Goal: Complete application form

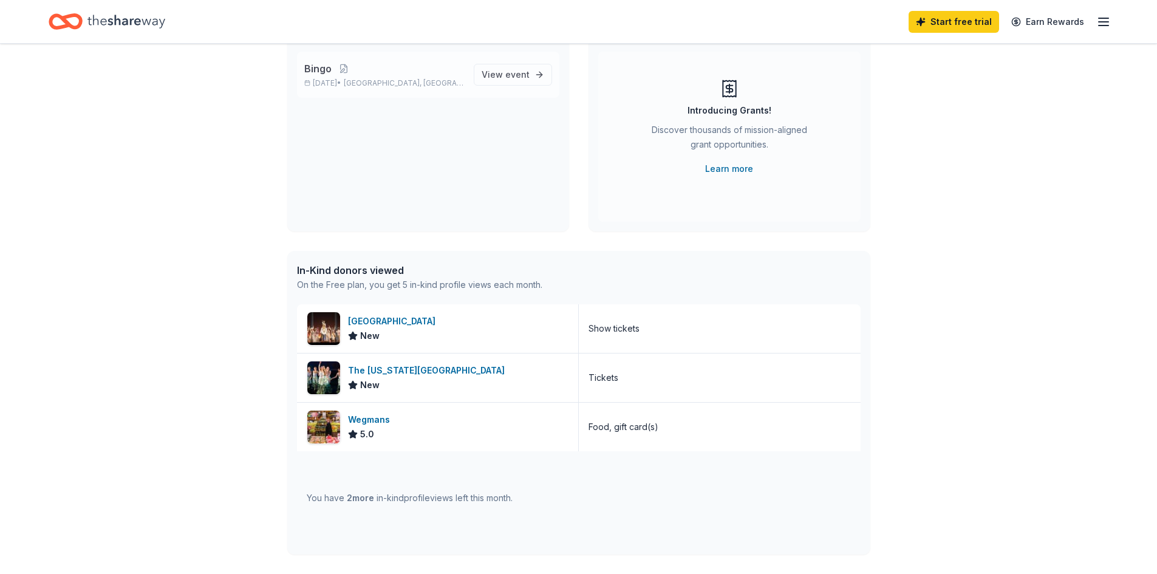
scroll to position [121, 0]
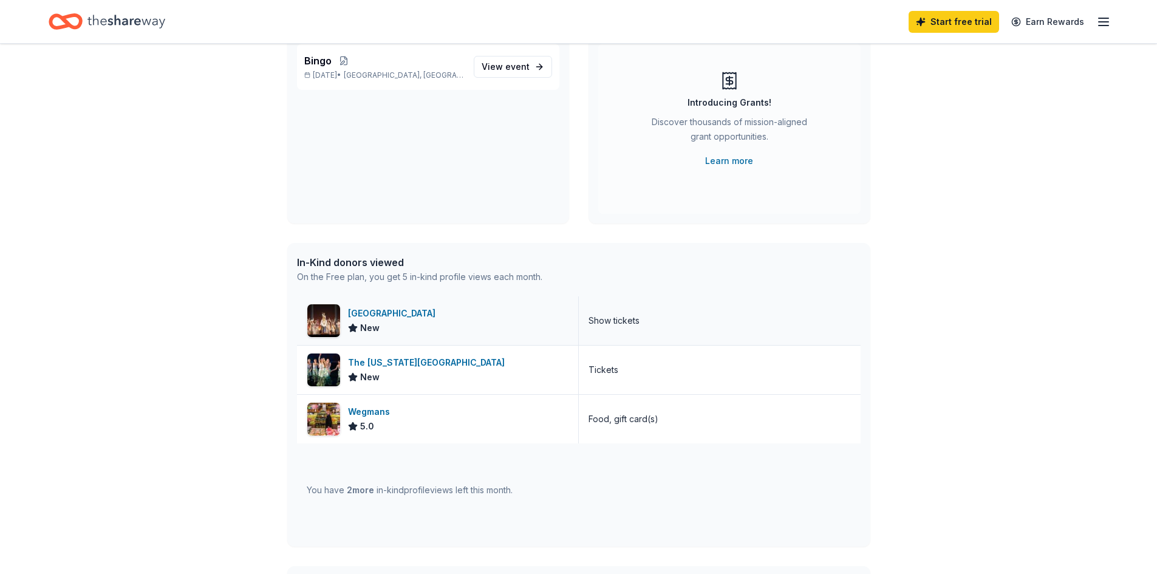
click at [421, 316] on div "[GEOGRAPHIC_DATA]" at bounding box center [394, 313] width 92 height 15
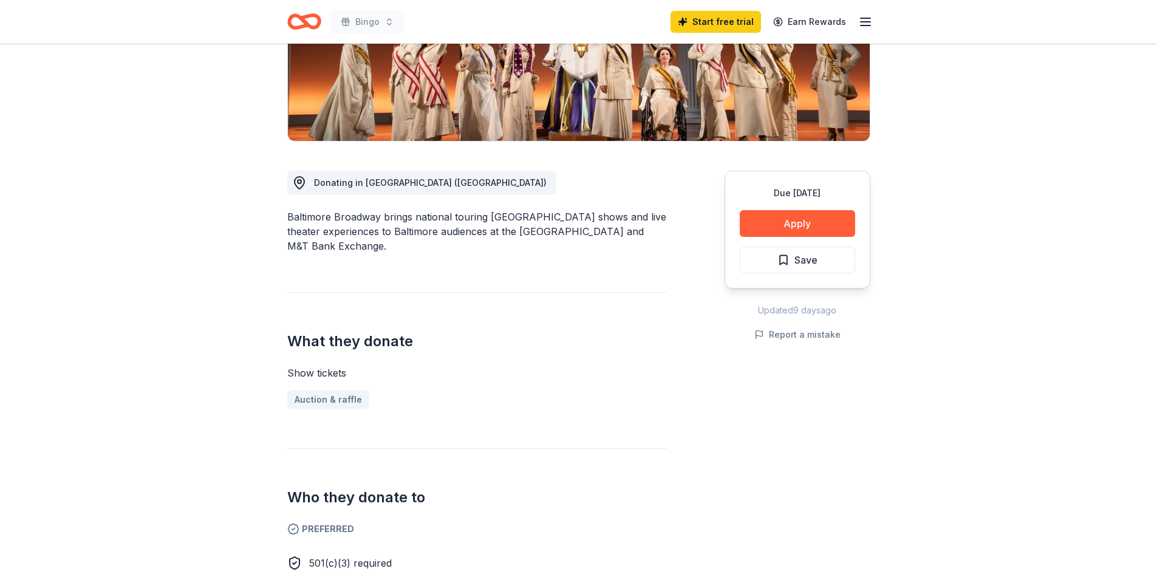
scroll to position [304, 0]
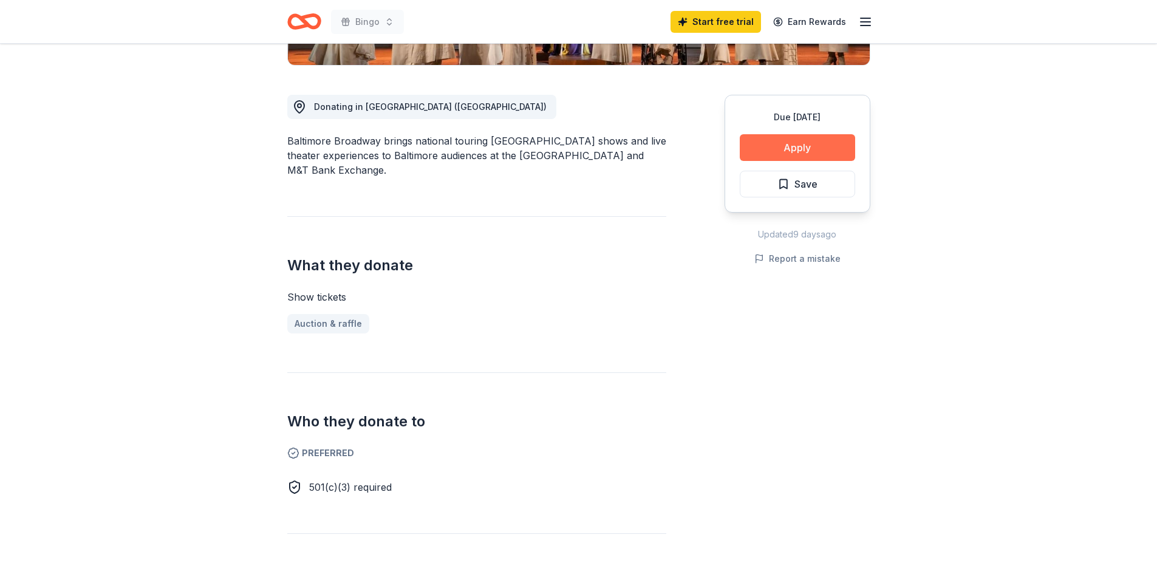
click at [827, 142] on button "Apply" at bounding box center [797, 147] width 115 height 27
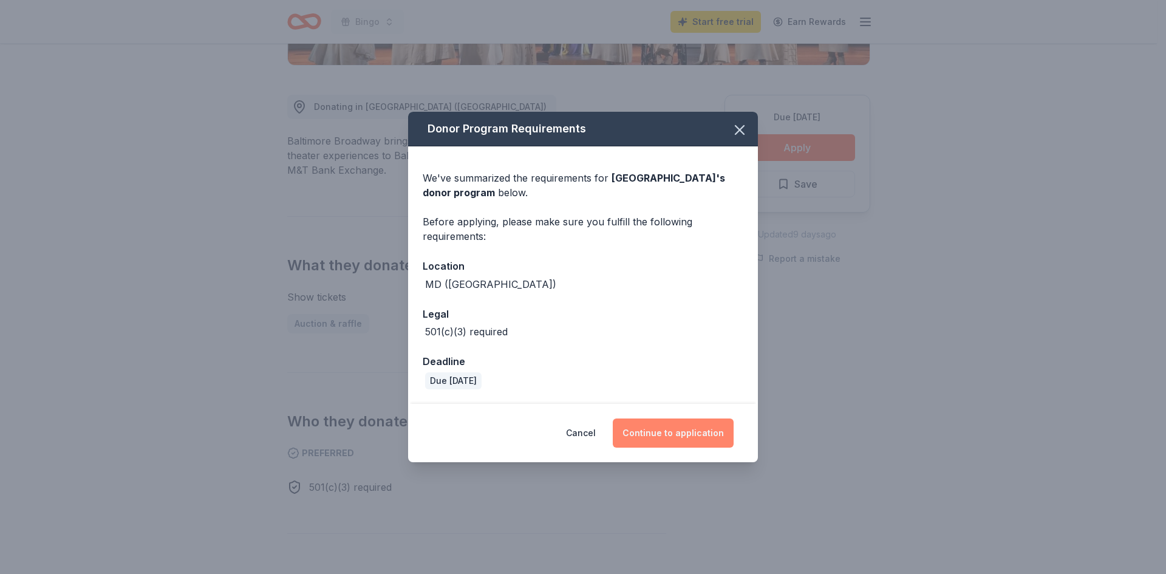
click at [715, 434] on button "Continue to application" at bounding box center [673, 432] width 121 height 29
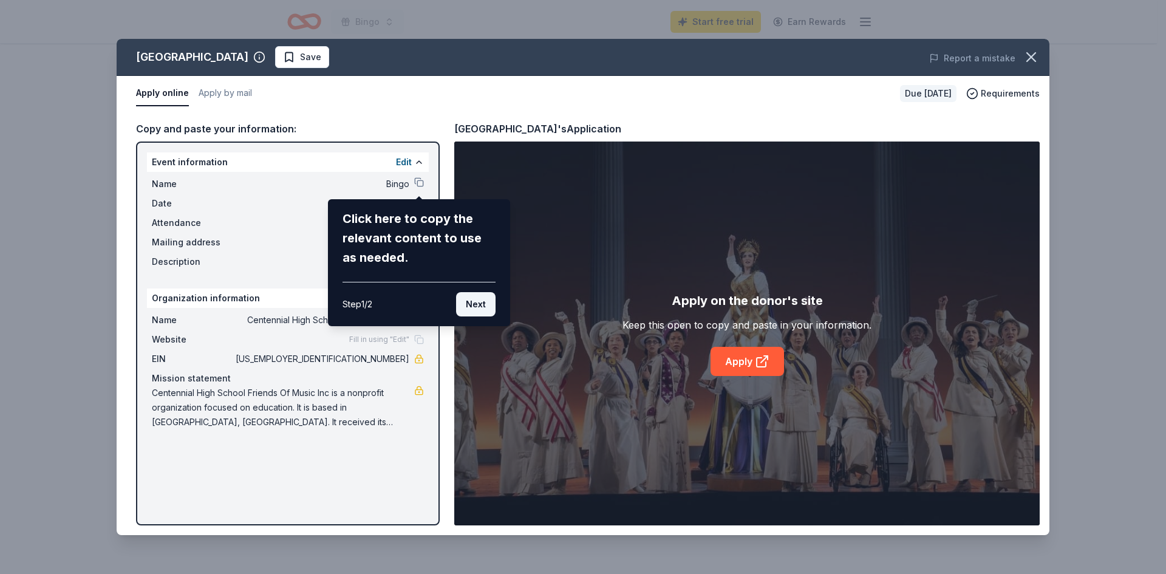
click at [484, 300] on button "Next" at bounding box center [475, 304] width 39 height 24
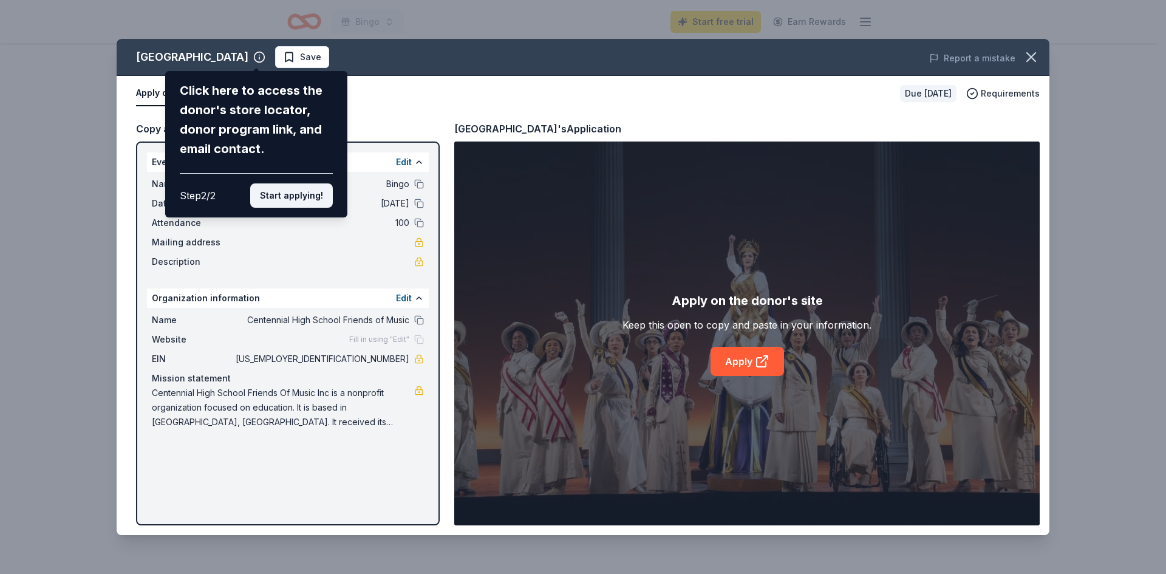
click at [281, 197] on button "Start applying!" at bounding box center [291, 195] width 83 height 24
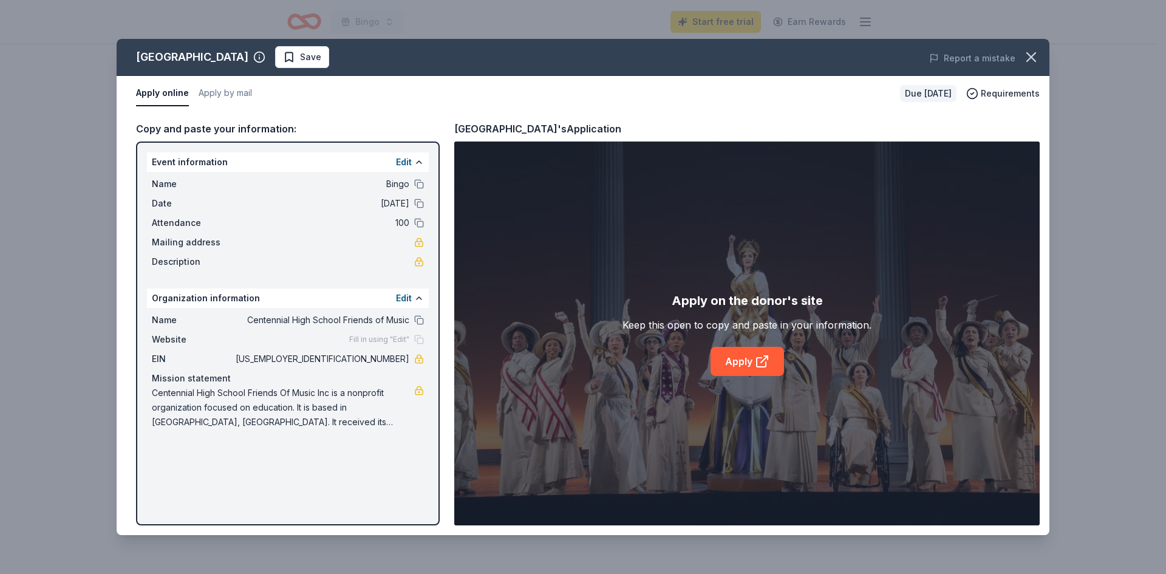
click at [770, 361] on div "[GEOGRAPHIC_DATA] Save Report a mistake Apply online Apply by mail Due [DATE] R…" at bounding box center [583, 287] width 933 height 496
click at [1029, 55] on icon "button" at bounding box center [1031, 57] width 9 height 9
